Goal: Browse casually

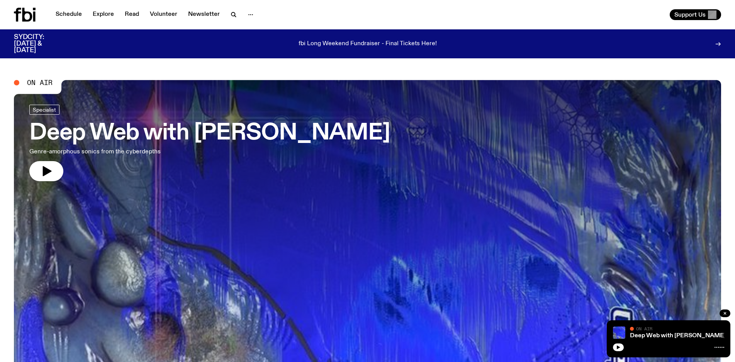
click at [49, 177] on icon "button" at bounding box center [46, 171] width 12 height 12
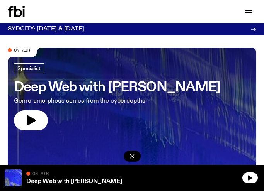
click at [40, 125] on button "button" at bounding box center [31, 121] width 34 height 20
